Goal: Task Accomplishment & Management: Use online tool/utility

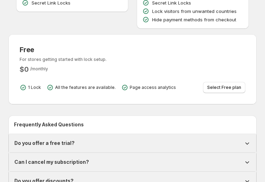
scroll to position [145, 0]
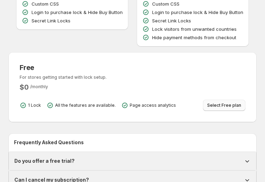
click at [229, 107] on span "Select Free plan" at bounding box center [224, 106] width 34 height 6
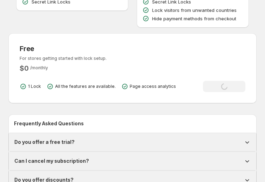
scroll to position [175, 0]
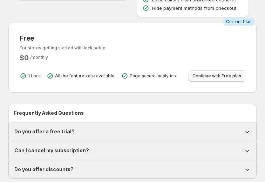
scroll to position [175, 0]
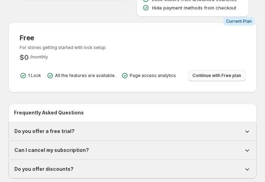
click at [211, 79] on button "Continue with Free plan" at bounding box center [216, 75] width 57 height 11
